Goal: Task Accomplishment & Management: Complete application form

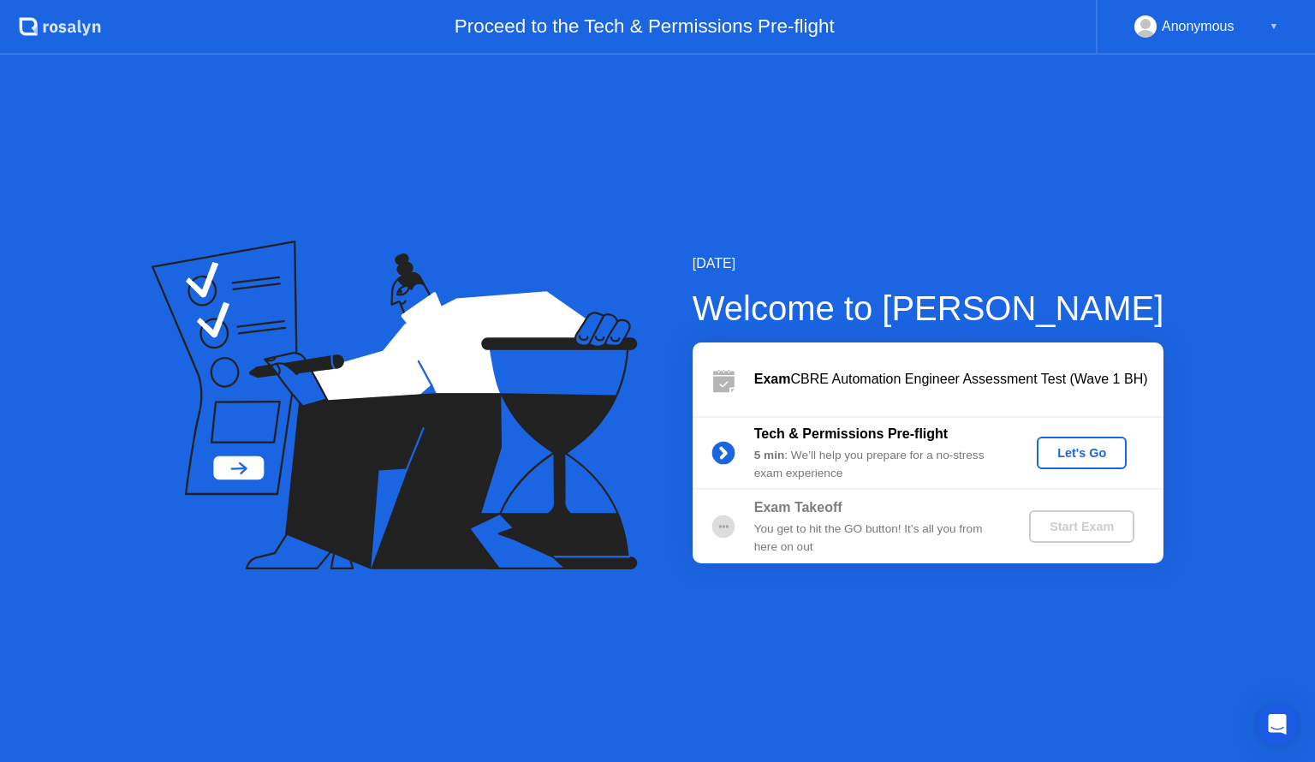
click at [1061, 452] on div "Let's Go" at bounding box center [1082, 453] width 76 height 14
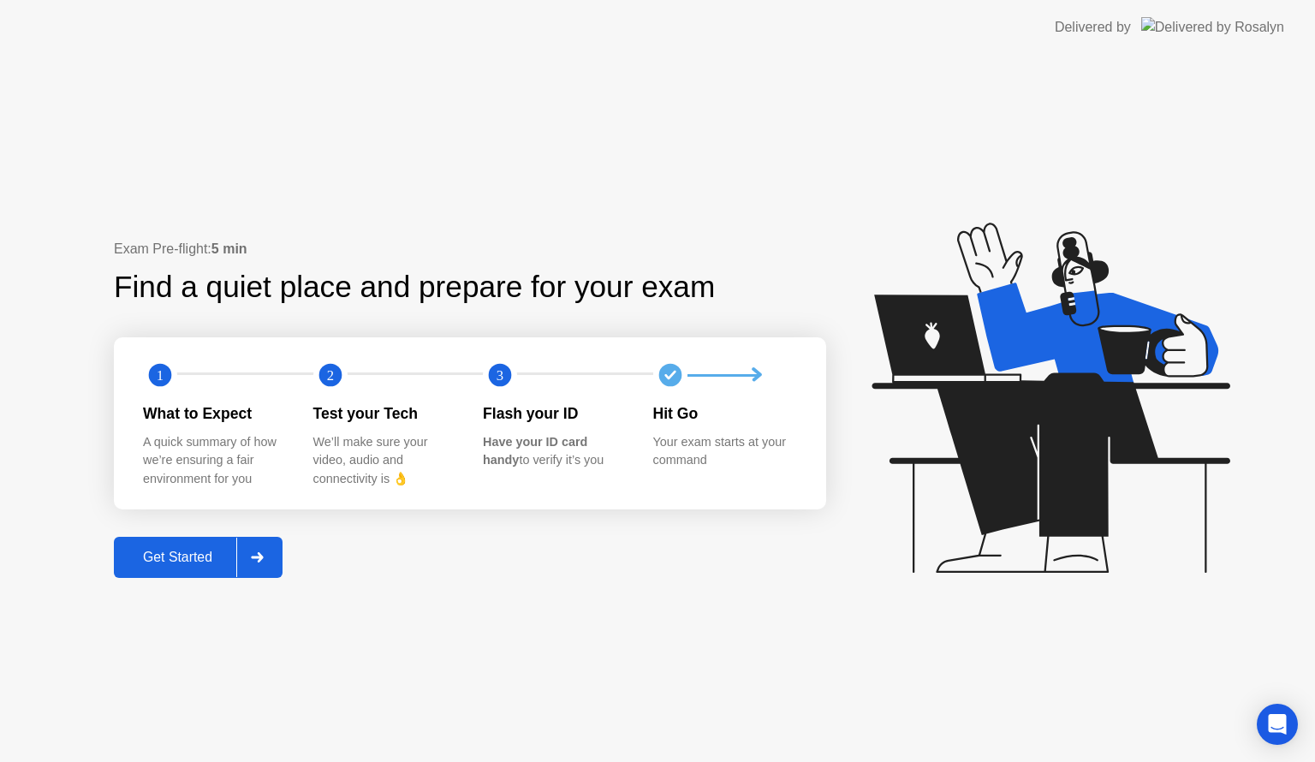
click at [267, 557] on div at bounding box center [256, 557] width 41 height 39
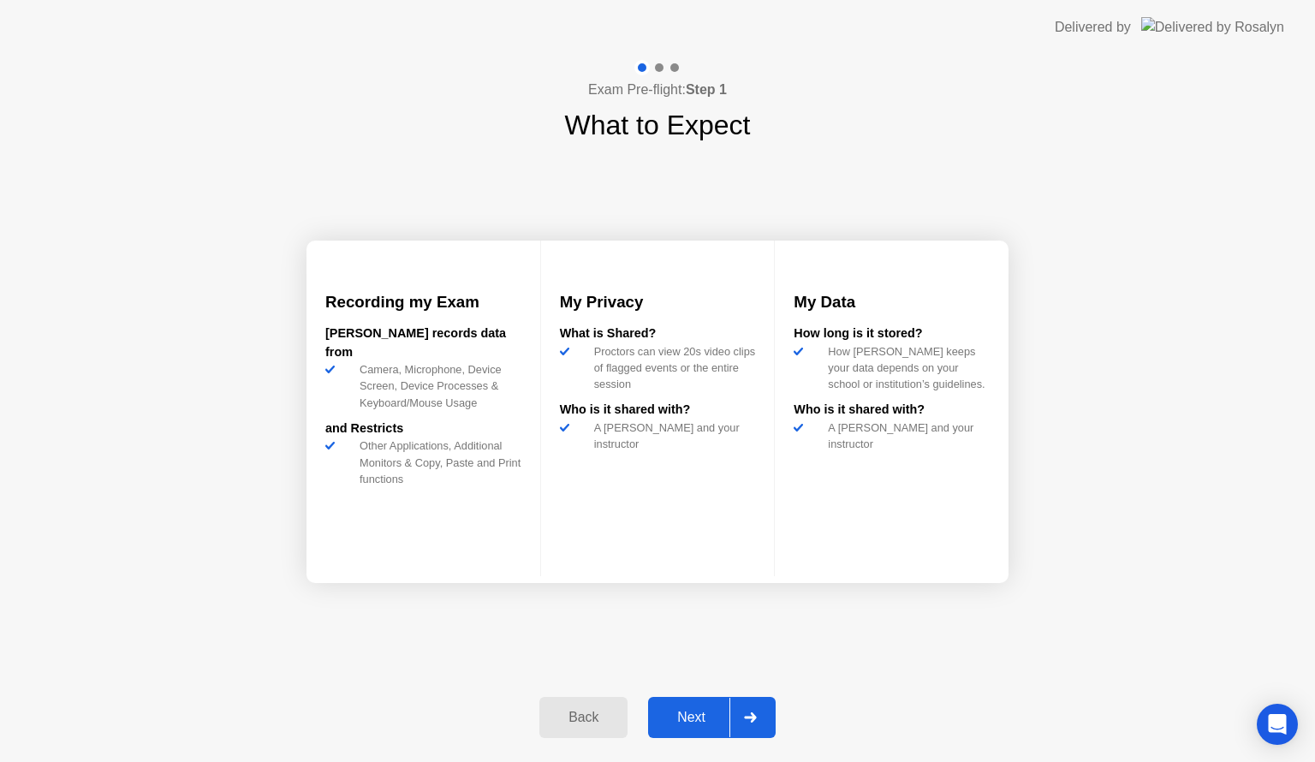
click at [766, 719] on div at bounding box center [750, 717] width 41 height 39
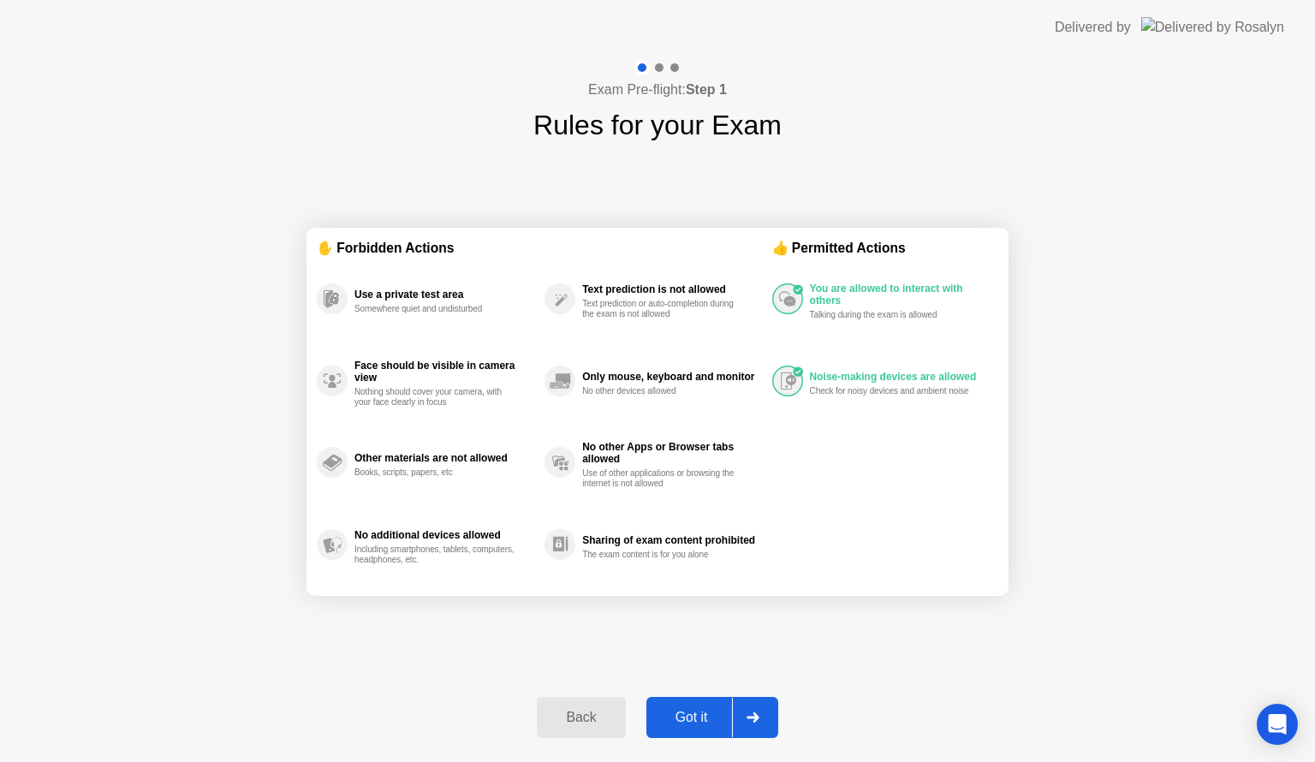
click at [766, 719] on div at bounding box center [752, 717] width 41 height 39
select select "**********"
select select "*******"
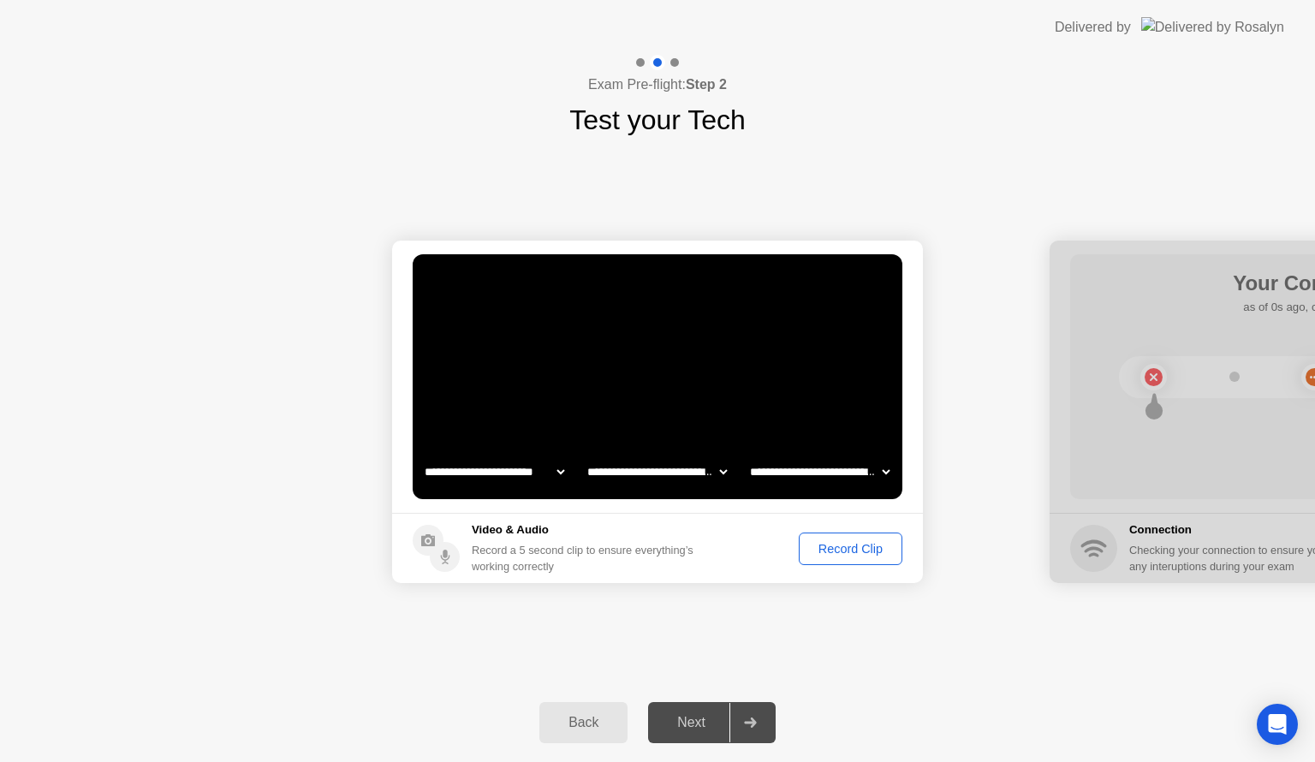
click at [828, 542] on div "Record Clip" at bounding box center [851, 549] width 92 height 14
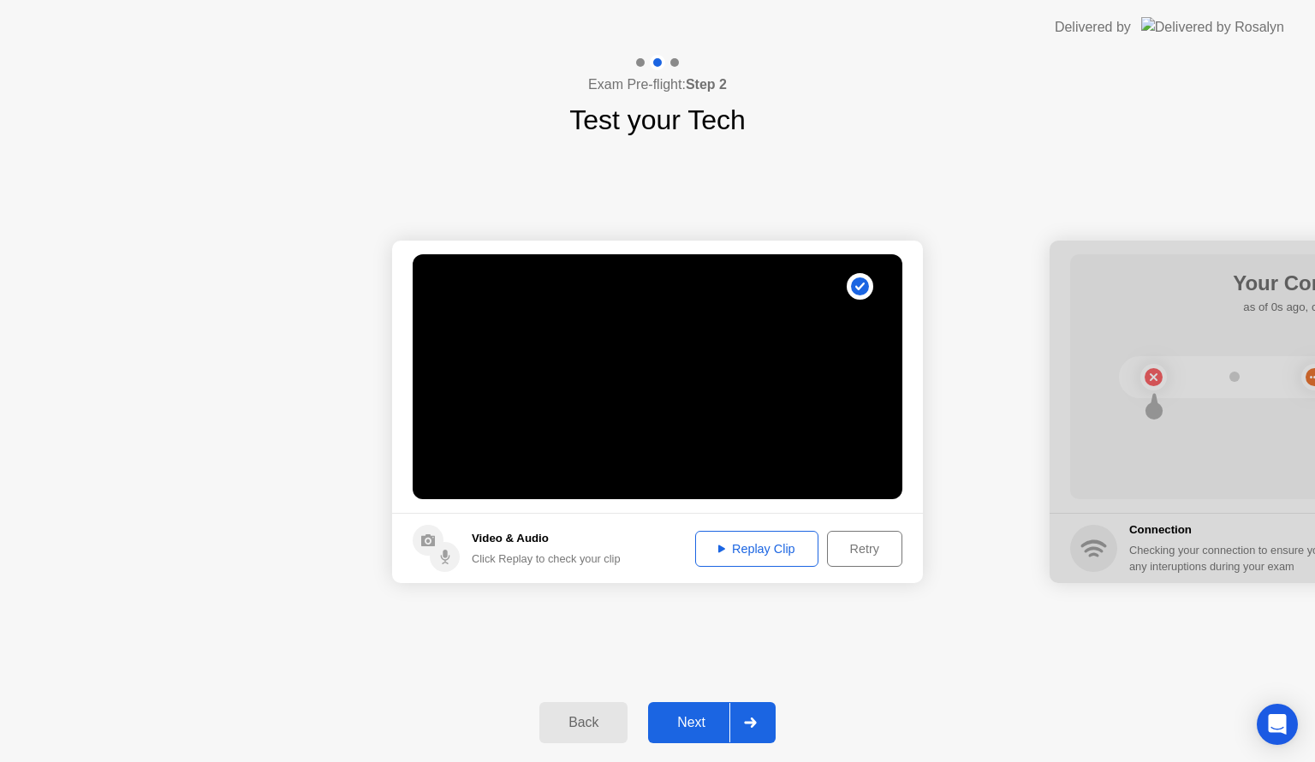
click at [750, 731] on div at bounding box center [750, 722] width 41 height 39
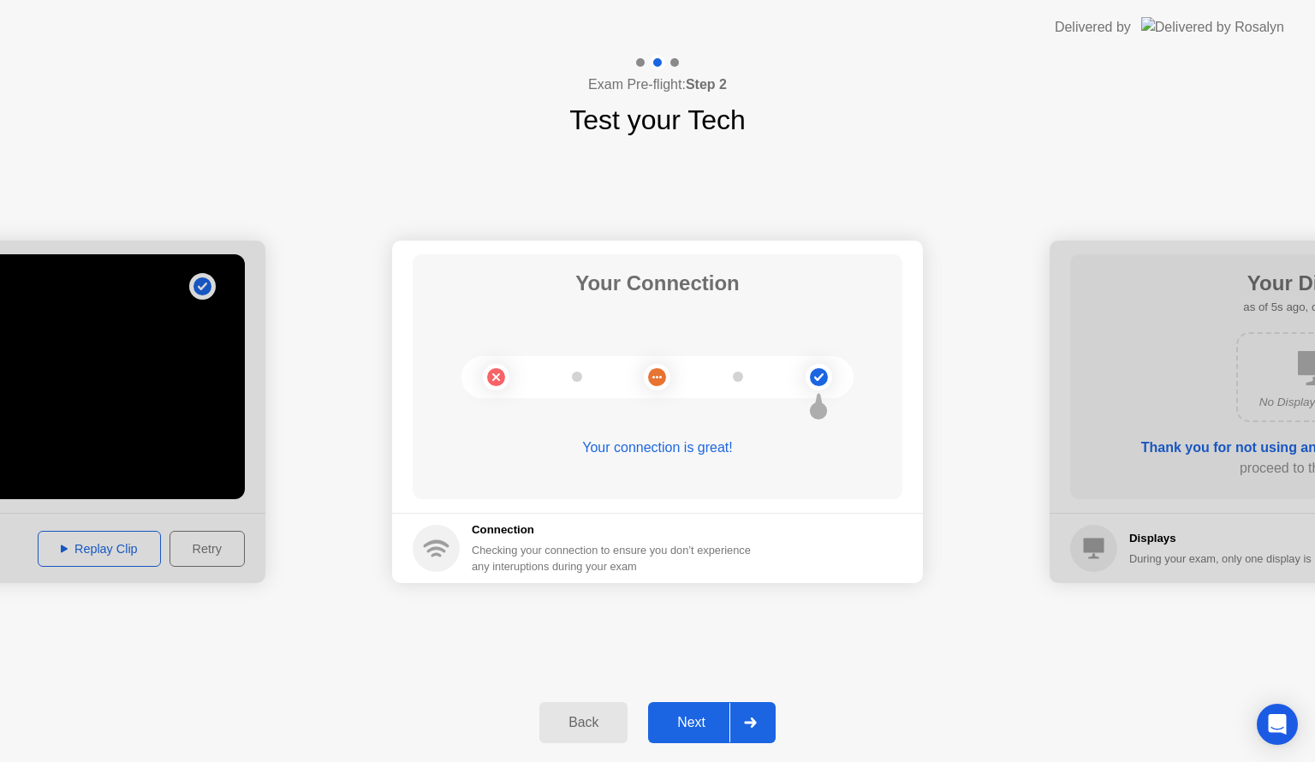
click at [750, 731] on div at bounding box center [750, 722] width 41 height 39
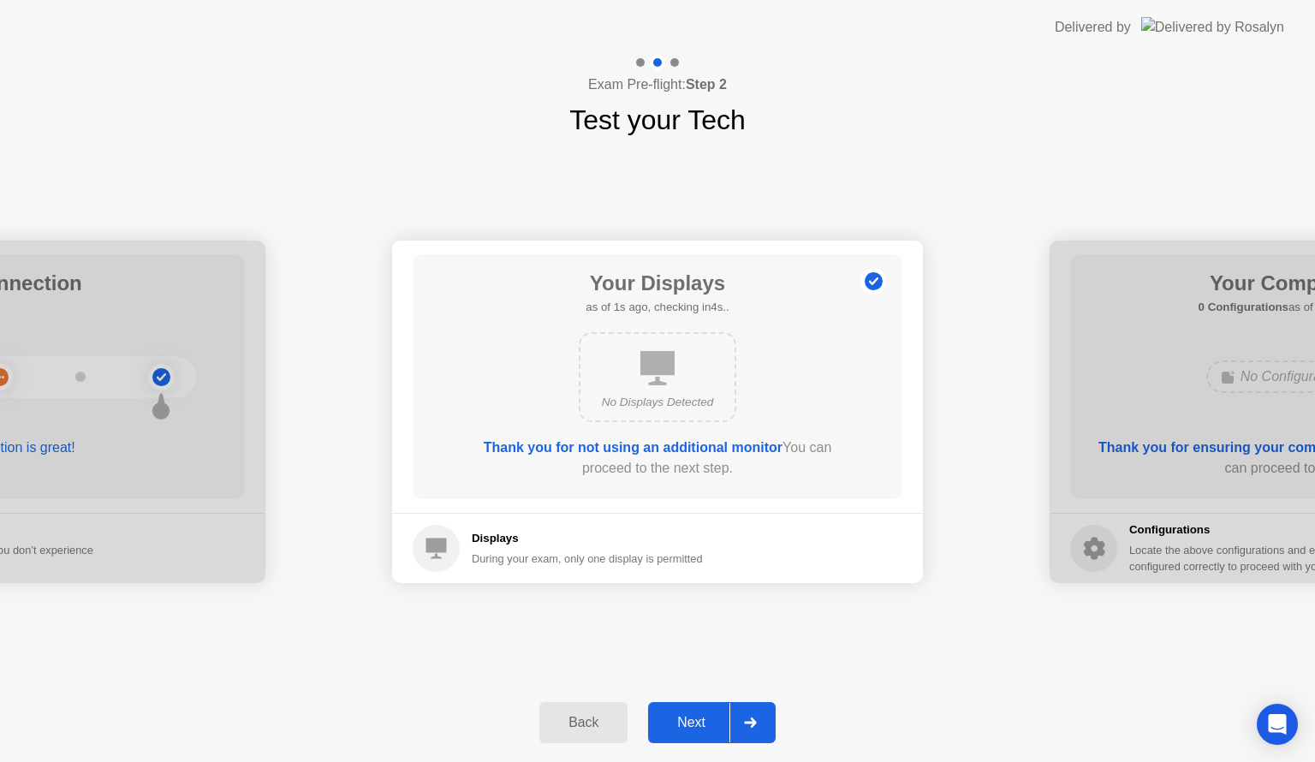
click at [750, 731] on div at bounding box center [750, 722] width 41 height 39
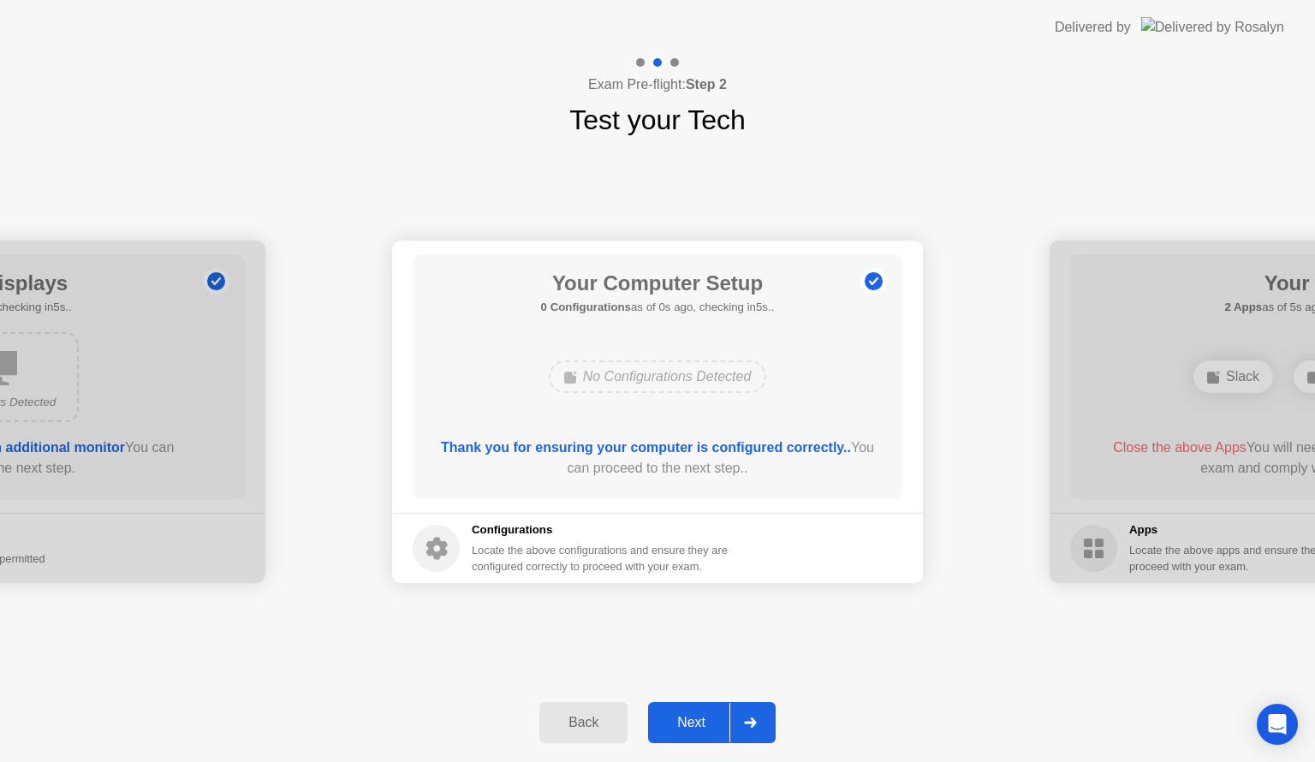
click at [750, 731] on div at bounding box center [750, 722] width 41 height 39
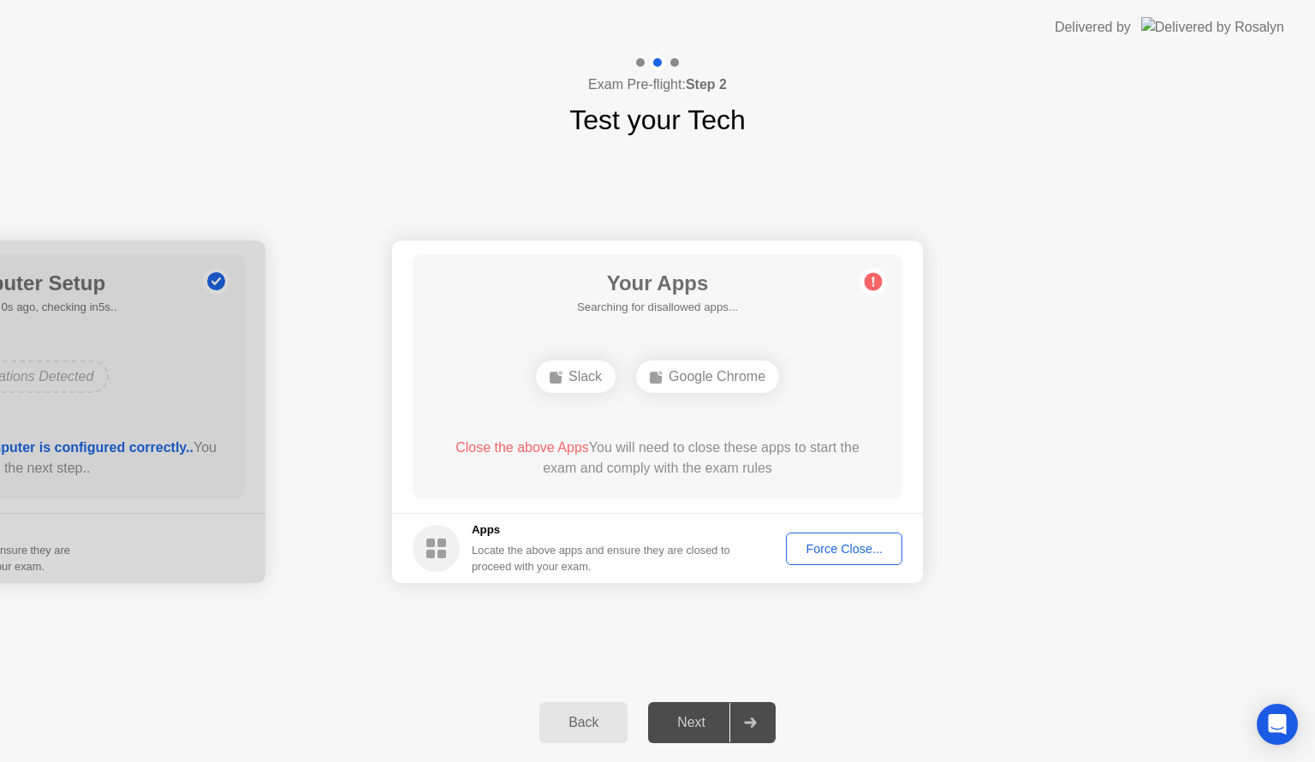
click at [855, 549] on div "Force Close..." at bounding box center [844, 549] width 104 height 14
click at [817, 542] on div "Force Close..." at bounding box center [844, 549] width 104 height 14
click at [815, 542] on div "Force Close..." at bounding box center [844, 549] width 104 height 14
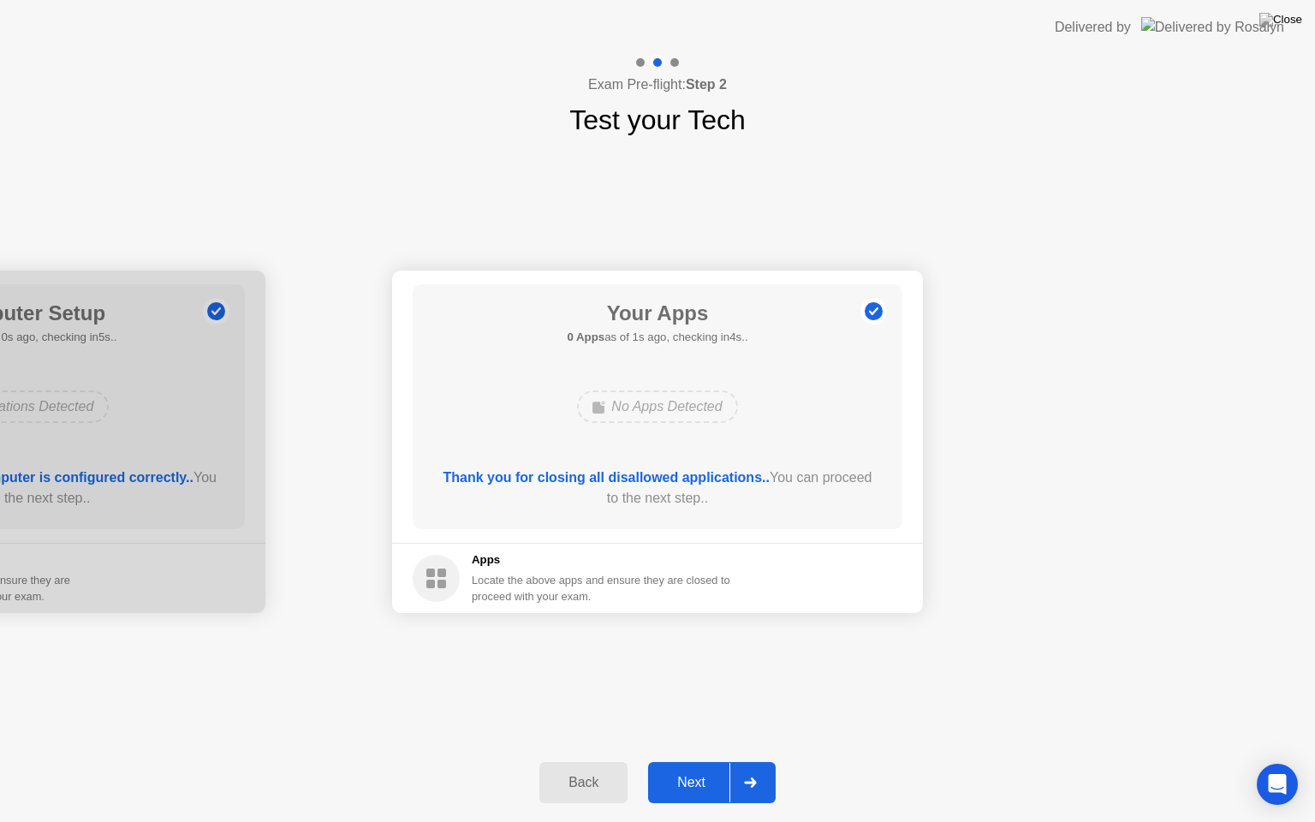
click at [736, 761] on div at bounding box center [750, 782] width 41 height 39
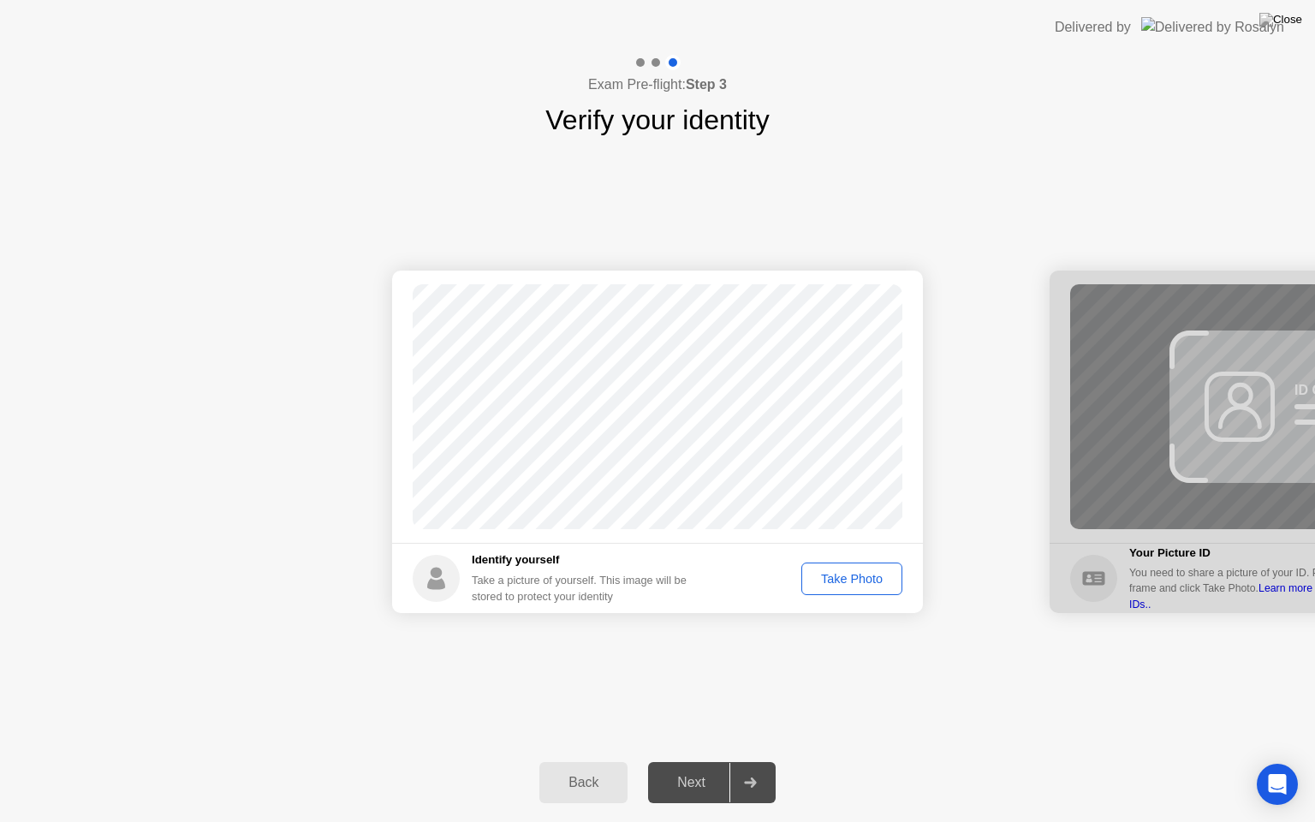
click at [850, 572] on div "Take Photo" at bounding box center [852, 579] width 89 height 14
click at [733, 761] on div at bounding box center [750, 782] width 41 height 39
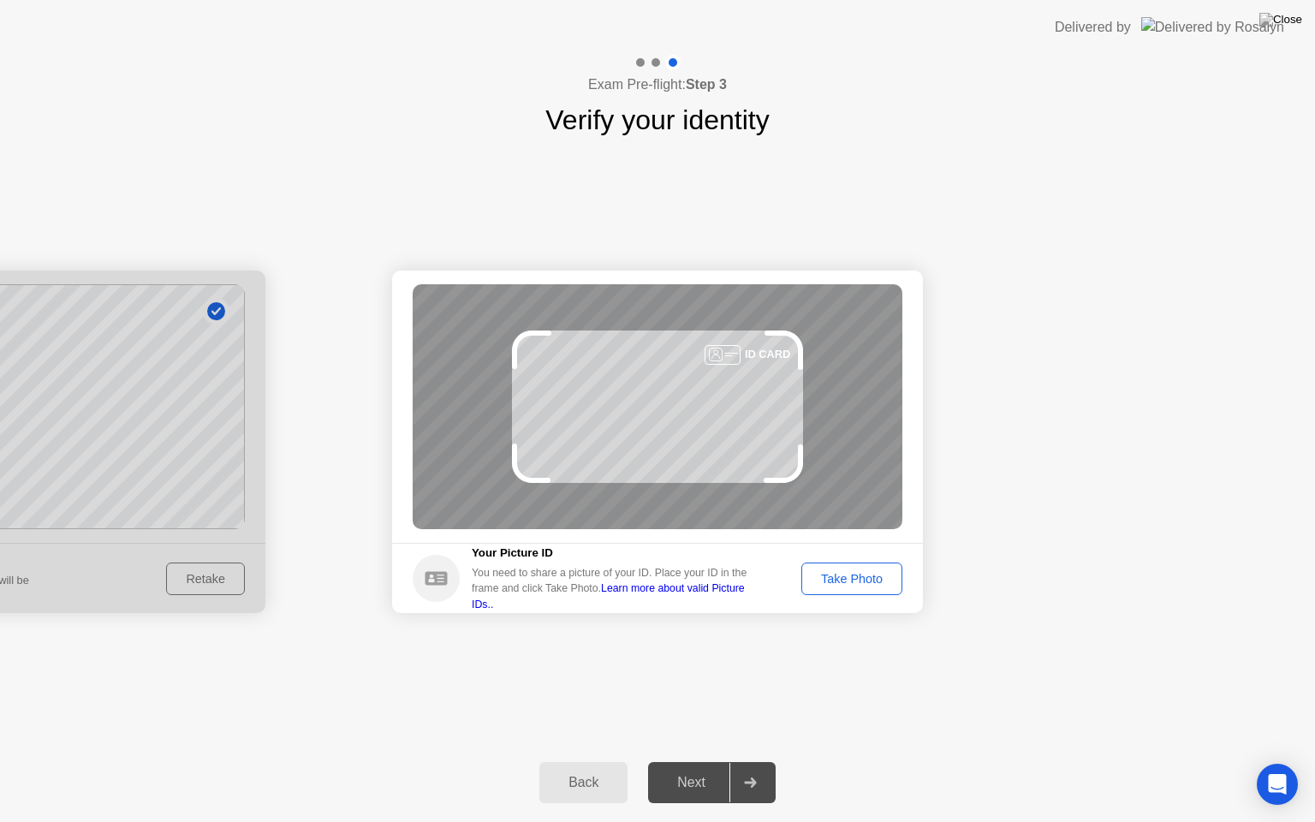
click at [839, 575] on div "Take Photo" at bounding box center [852, 579] width 89 height 14
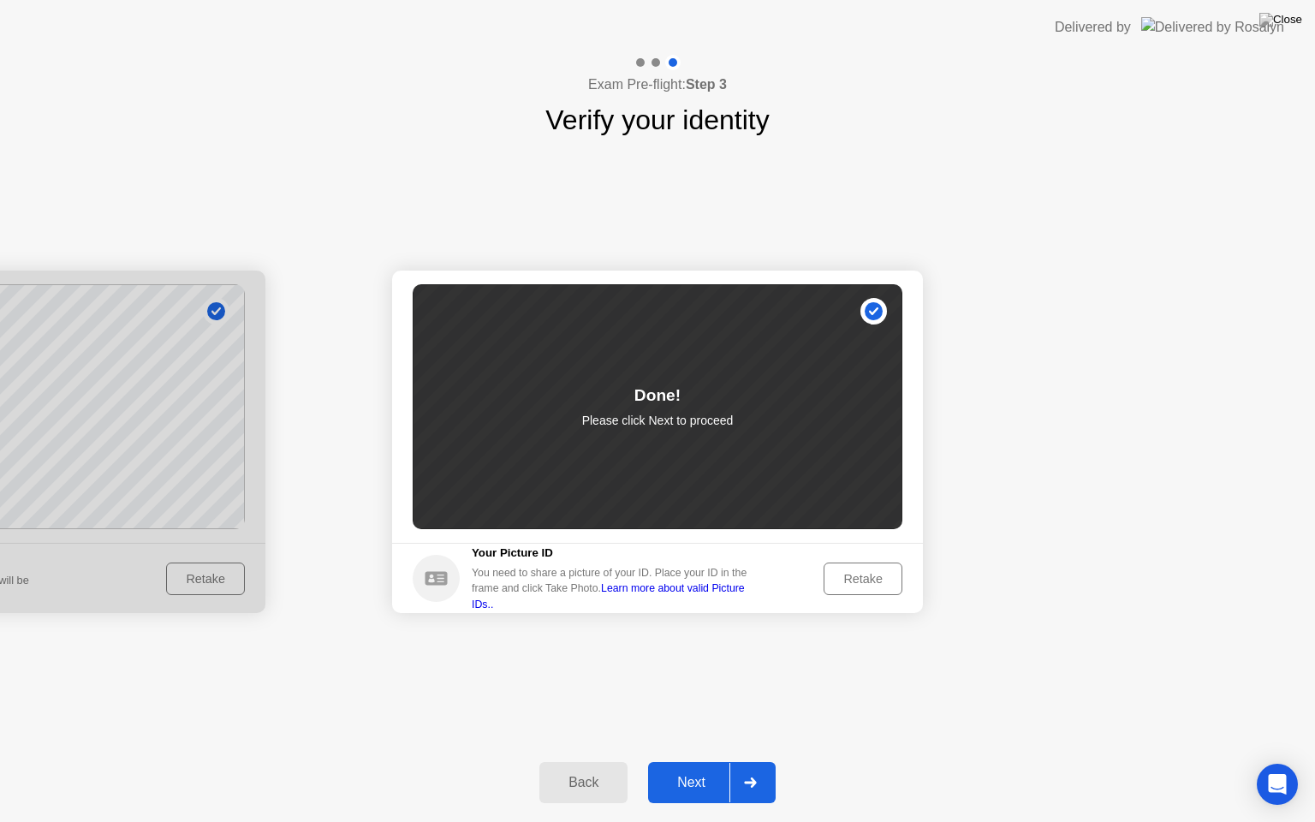
click at [752, 761] on icon at bounding box center [750, 783] width 12 height 10
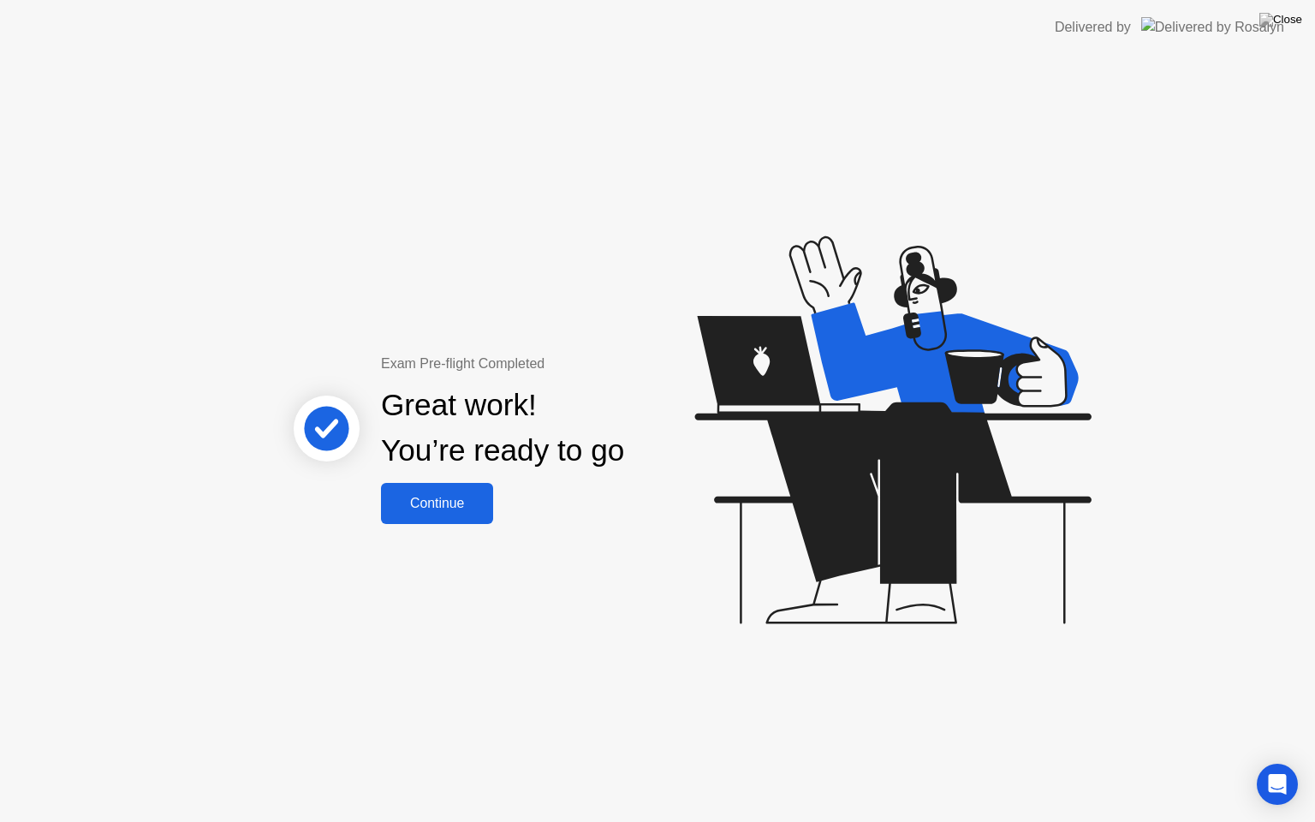
click at [411, 510] on div "Continue" at bounding box center [437, 503] width 102 height 15
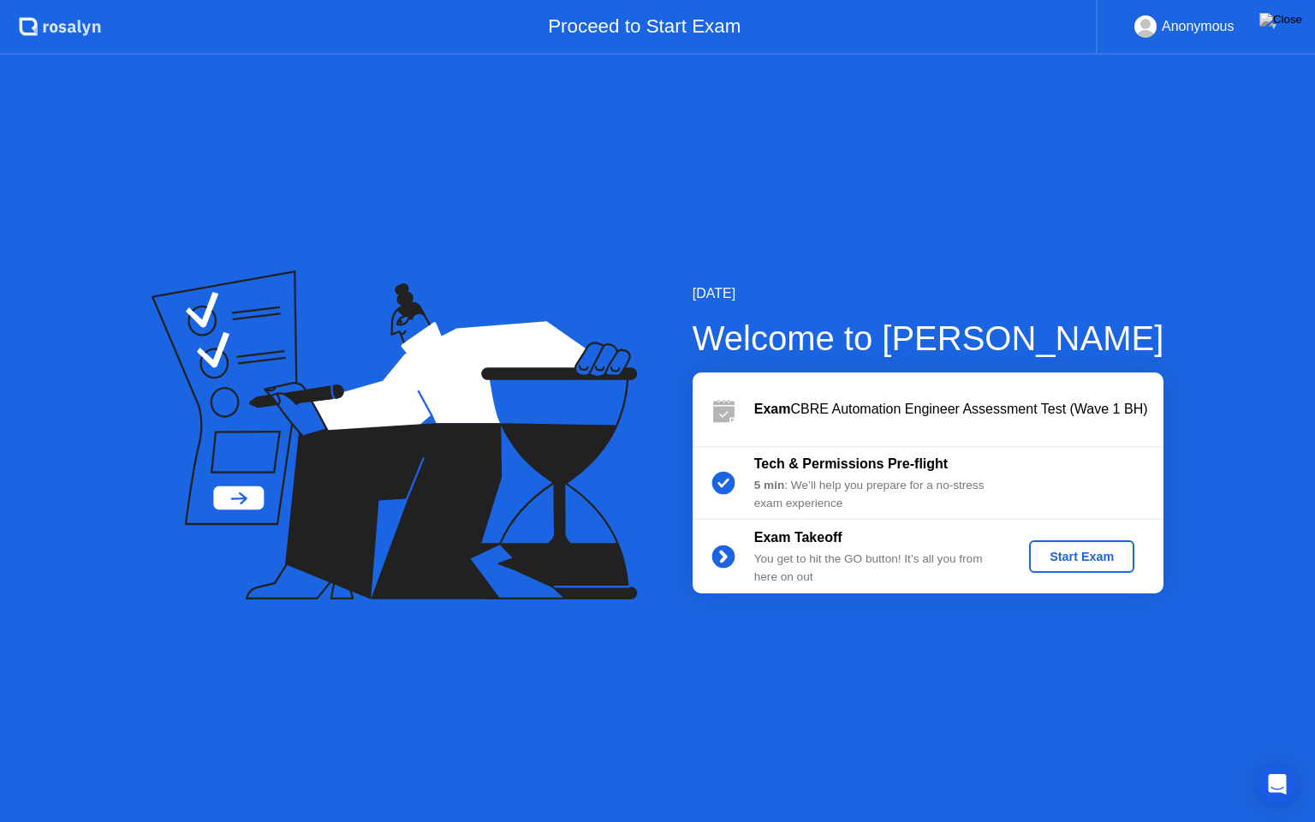
click at [1062, 551] on div "Start Exam" at bounding box center [1082, 557] width 92 height 14
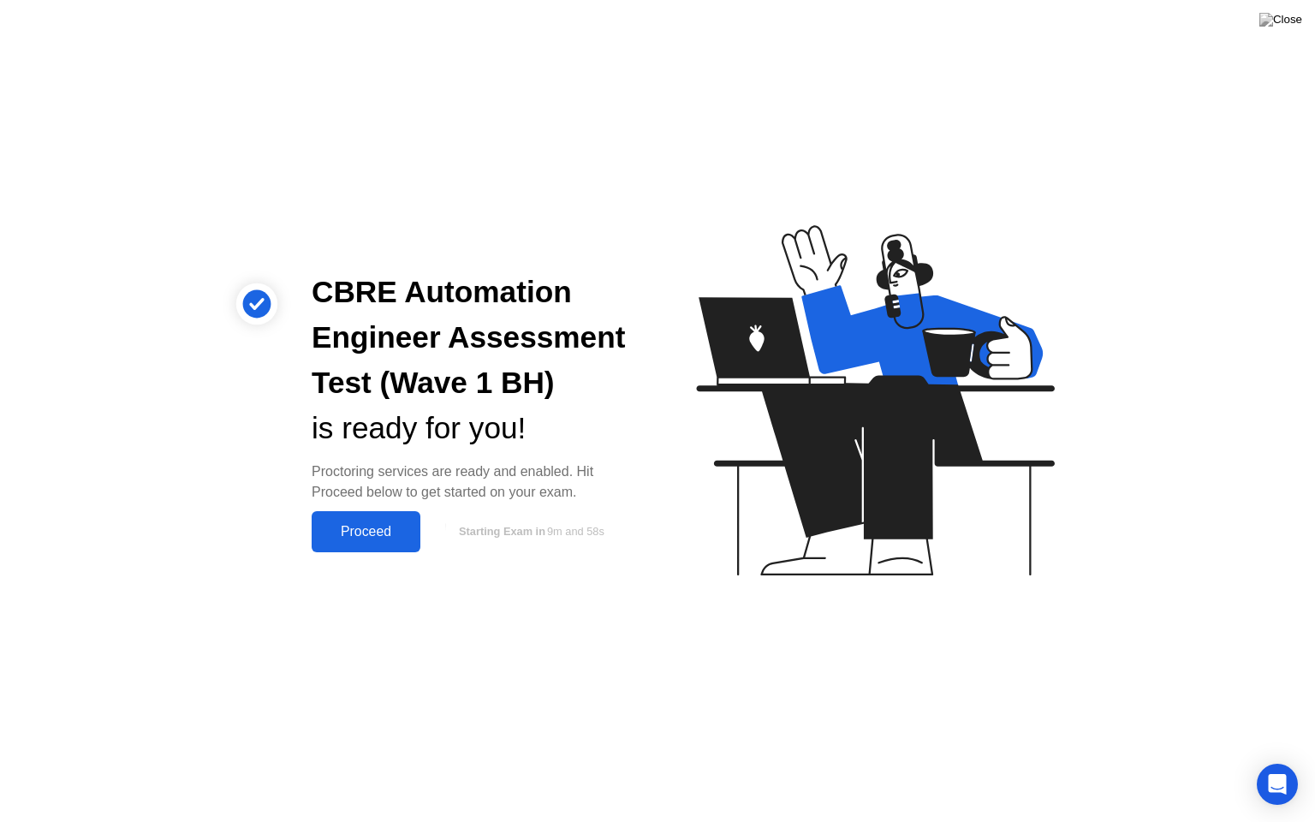
click at [377, 539] on div "Proceed" at bounding box center [366, 531] width 98 height 15
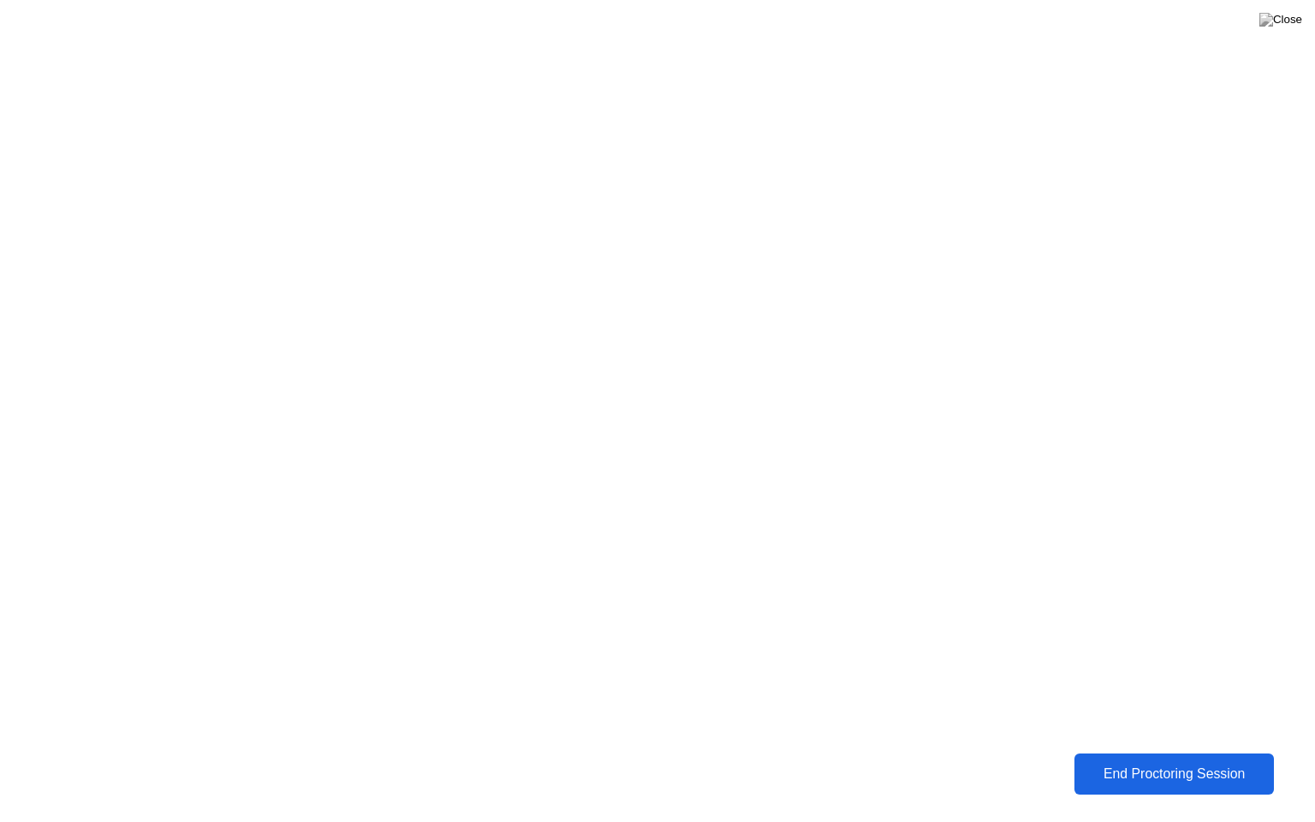
click at [1112, 761] on button "End Proctoring Session" at bounding box center [1174, 774] width 213 height 44
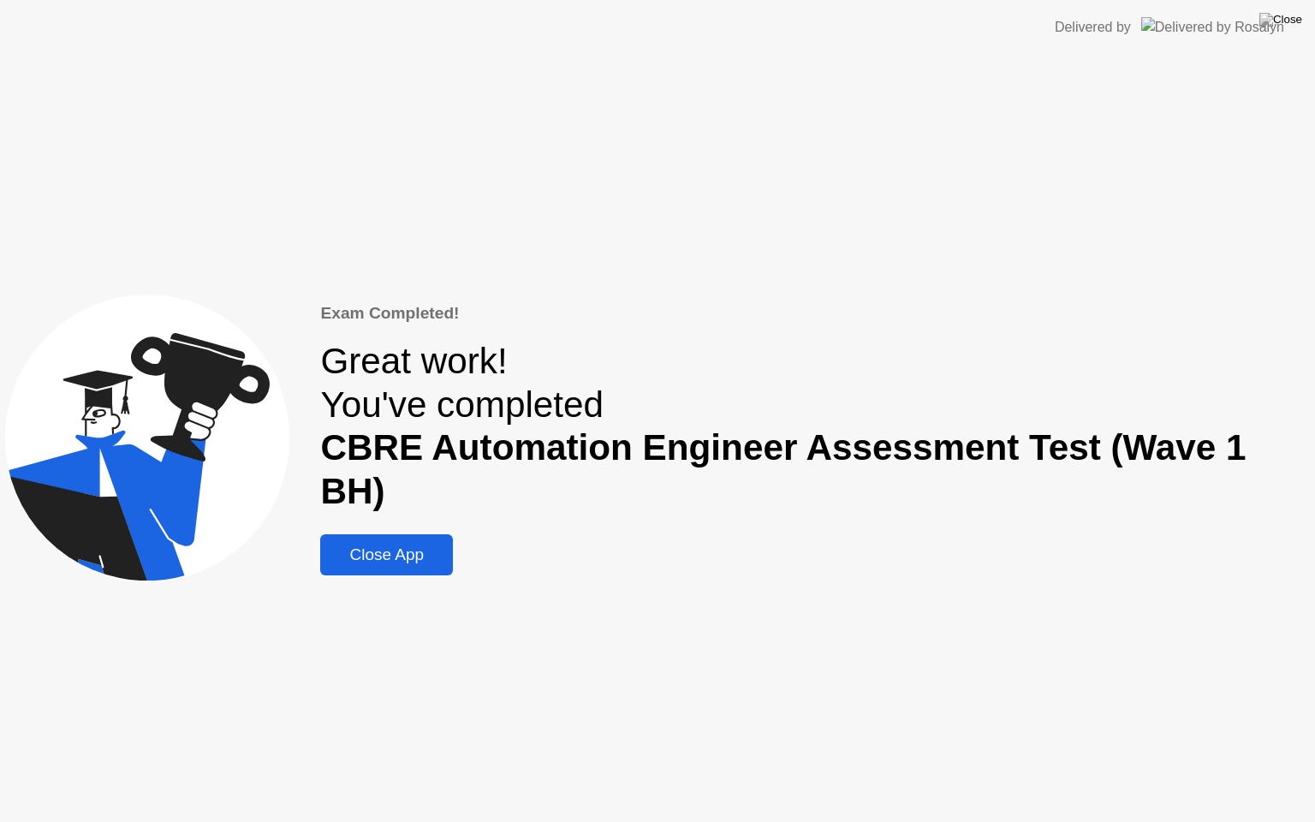
click at [438, 545] on div "Close App" at bounding box center [386, 554] width 122 height 19
